Goal: Communication & Community: Ask a question

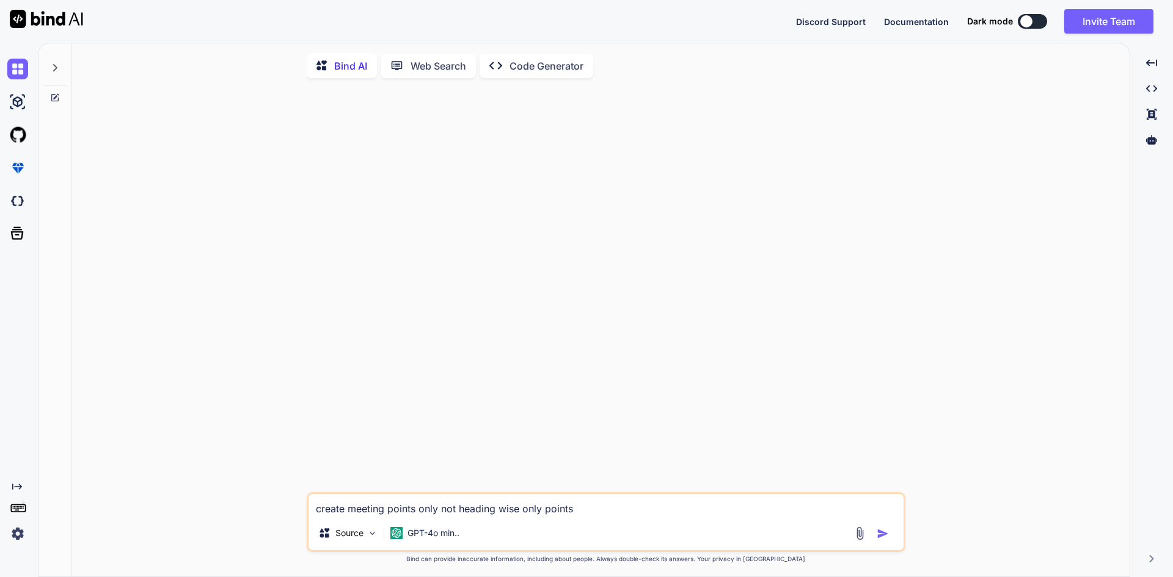
drag, startPoint x: 586, startPoint y: 511, endPoint x: 296, endPoint y: 527, distance: 290.6
click at [296, 527] on div "create meeting points only not heading wise only points Source GPT-4o min.. Cre…" at bounding box center [606, 333] width 1048 height 491
type textarea "s"
type textarea "x"
type textarea "sd"
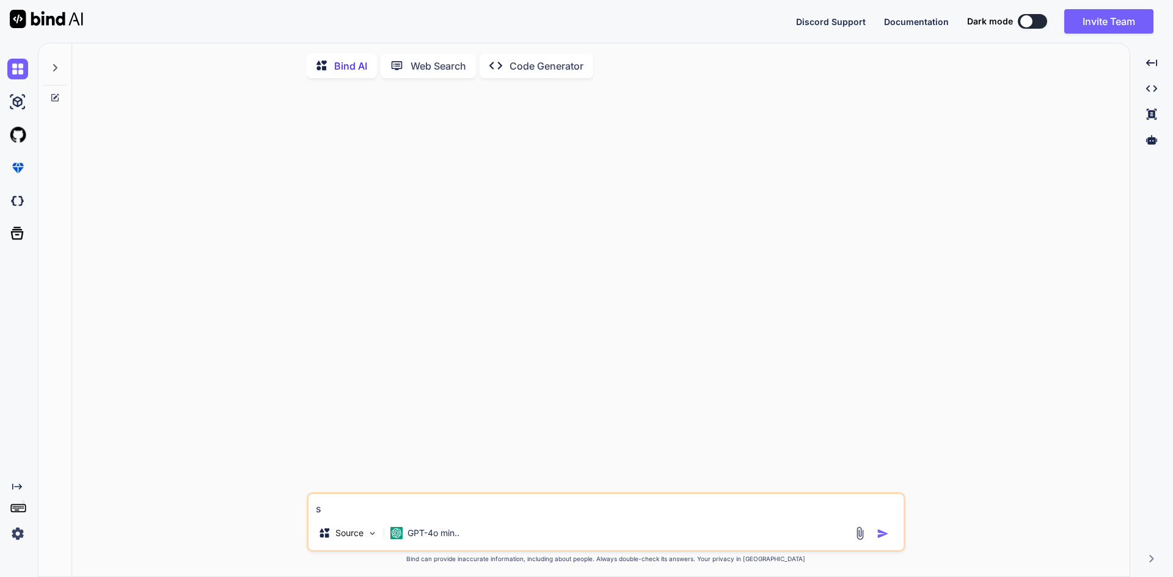
type textarea "x"
type textarea "sdf"
type textarea "x"
type textarea "sdfs"
type textarea "x"
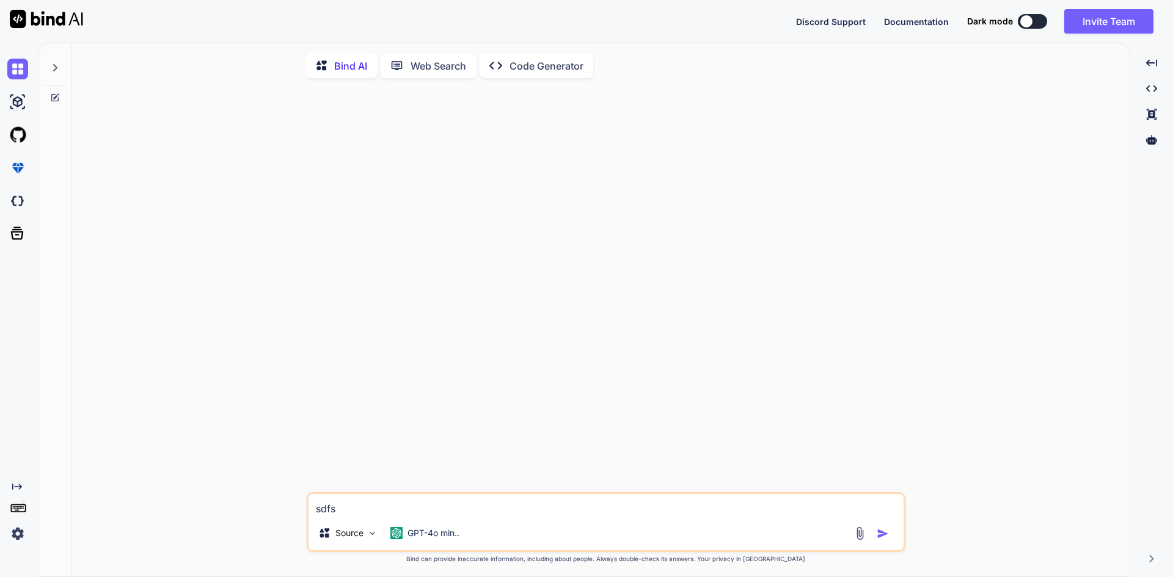
type textarea "sdfsd"
type textarea "x"
type textarea "sdfsdf"
type textarea "x"
type textarea "sdfsdfs"
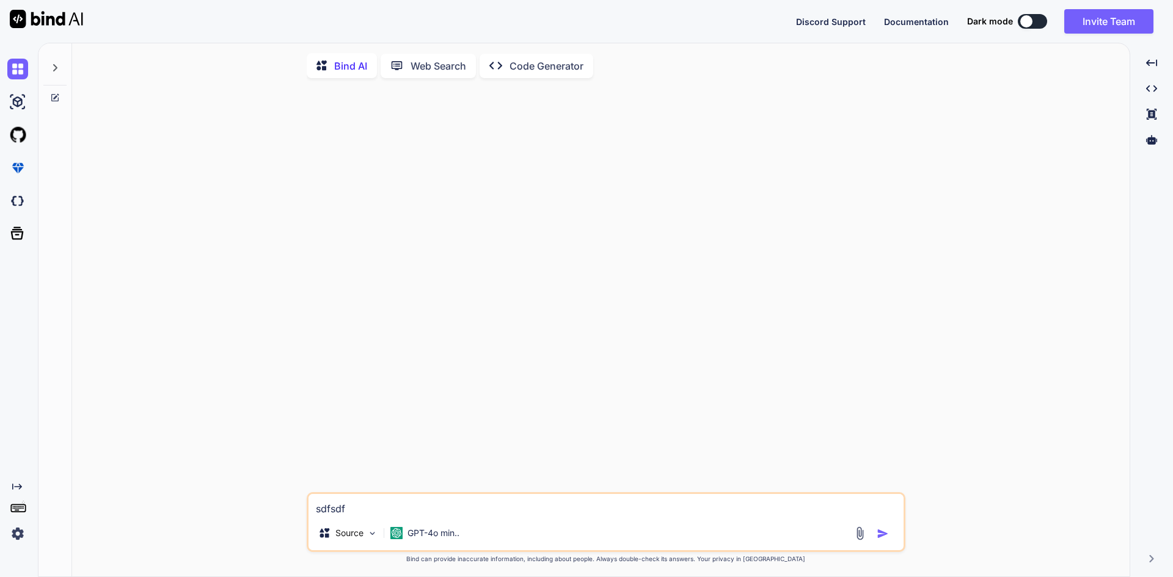
type textarea "x"
type textarea "sdfsdfsd"
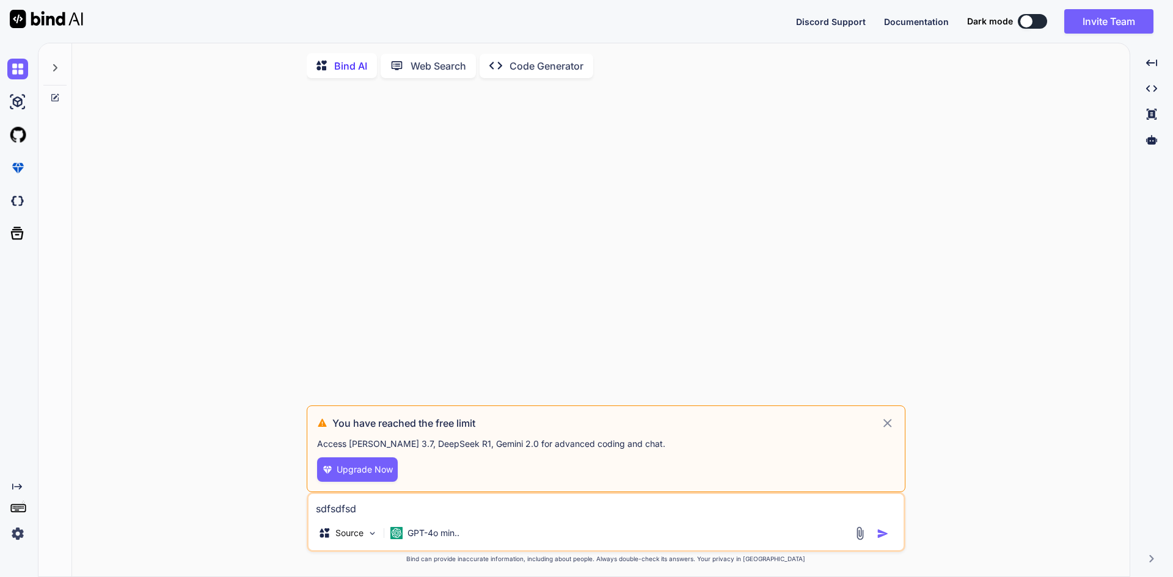
type textarea "x"
type textarea "sdfsdfsd"
click at [54, 67] on icon at bounding box center [55, 68] width 10 height 10
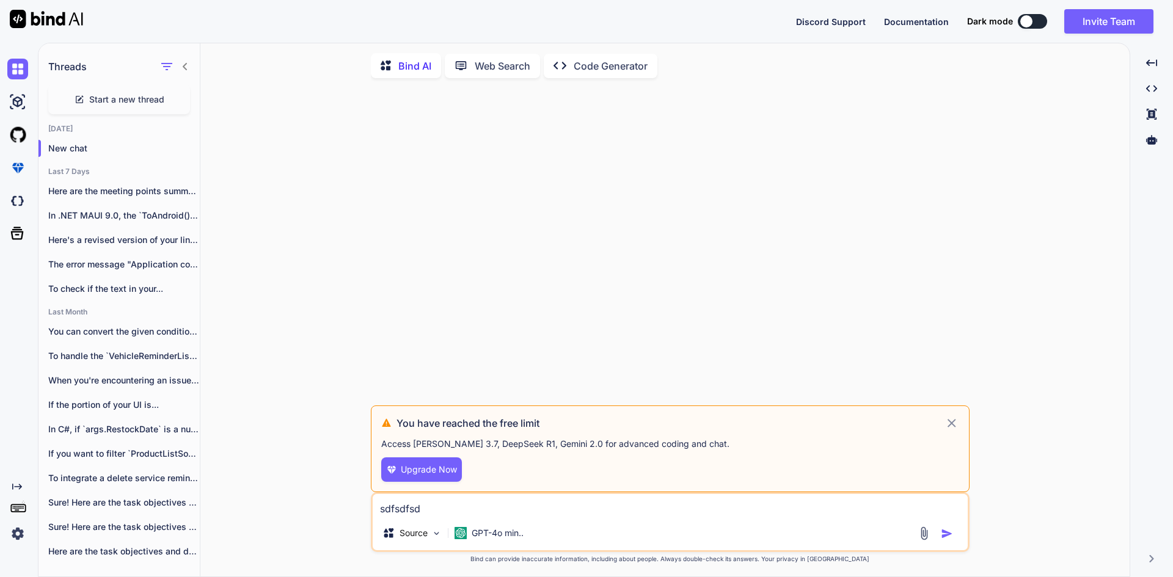
click at [129, 100] on span "Start a new thread" at bounding box center [126, 99] width 75 height 12
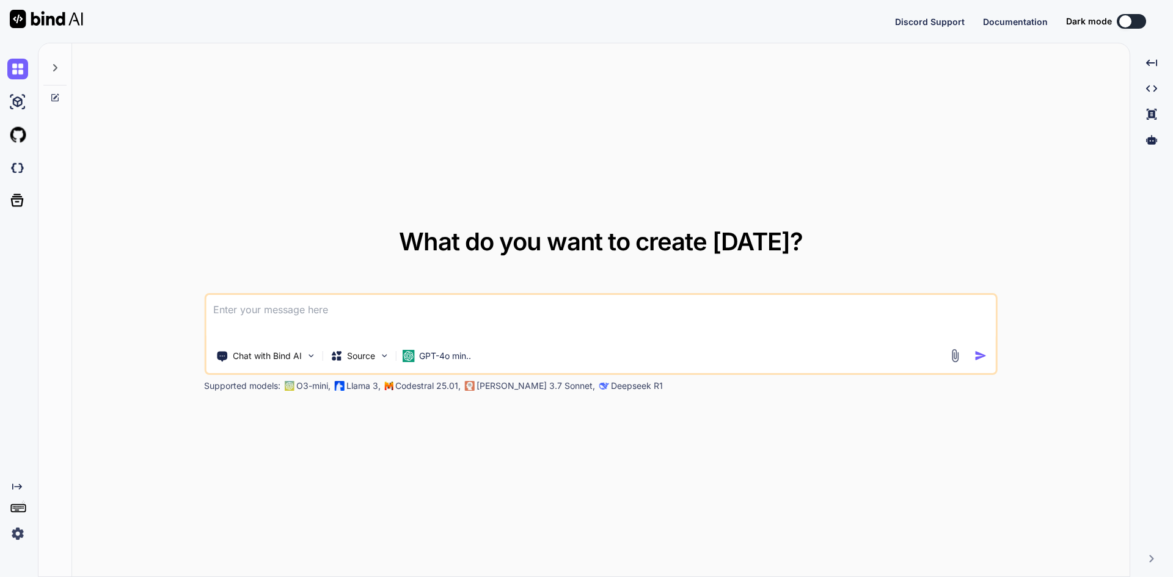
click at [55, 65] on icon at bounding box center [55, 68] width 10 height 10
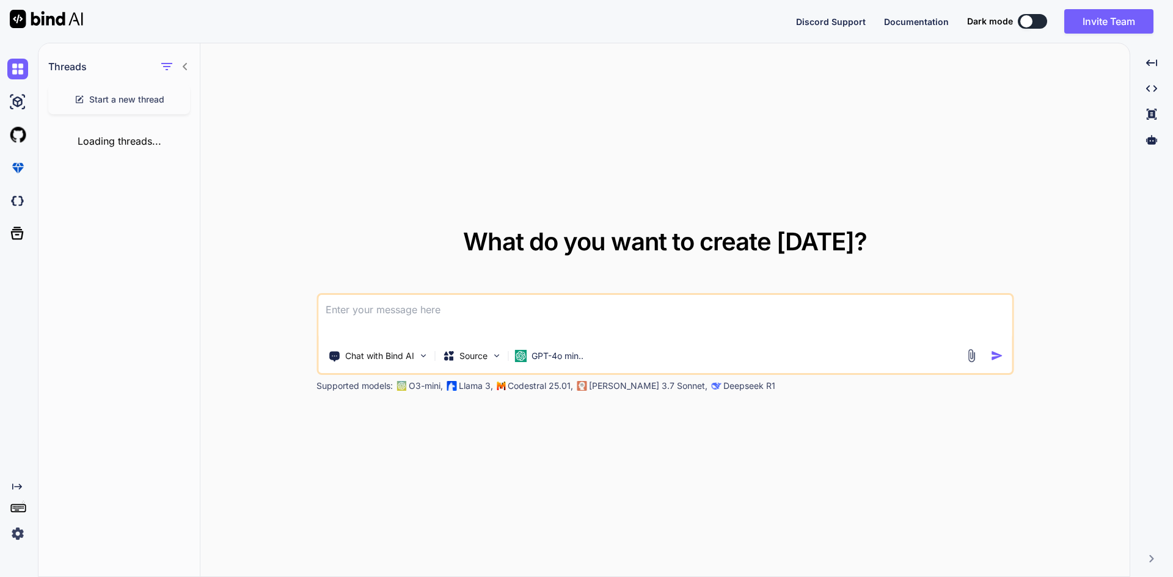
type textarea "x"
